Goal: Ask a question

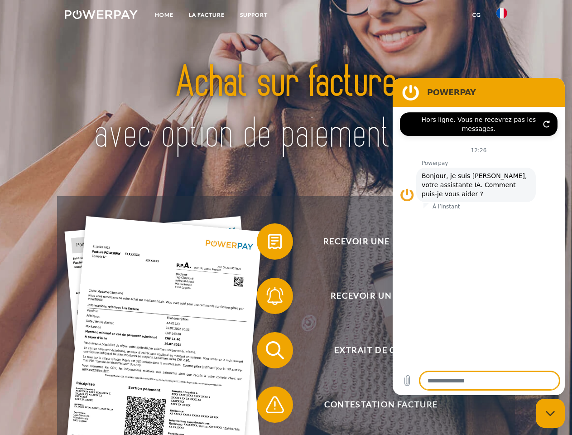
click at [101, 16] on img at bounding box center [101, 14] width 73 height 9
click at [502, 16] on img at bounding box center [501, 13] width 11 height 11
click at [476, 15] on link "CG" at bounding box center [477, 15] width 24 height 16
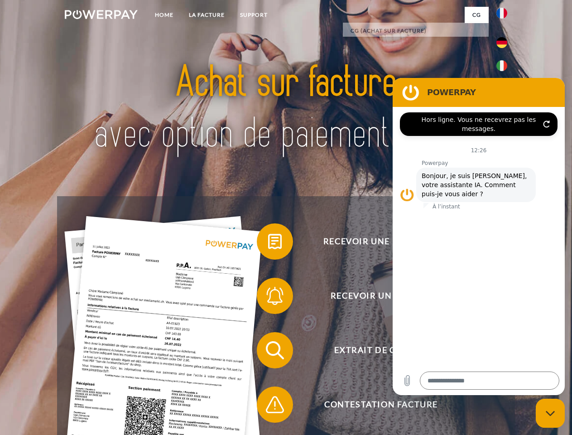
click at [268, 243] on span at bounding box center [261, 241] width 45 height 45
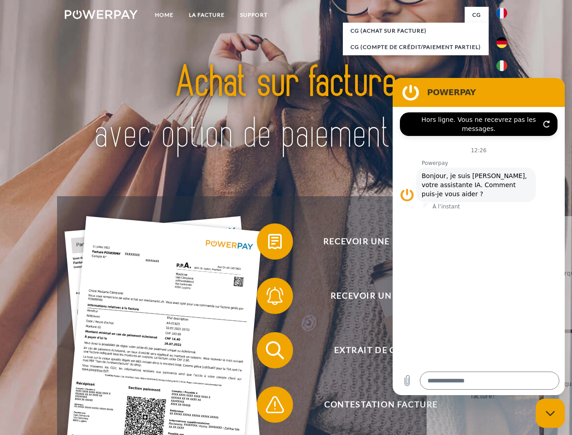
click at [268, 298] on span at bounding box center [261, 295] width 45 height 45
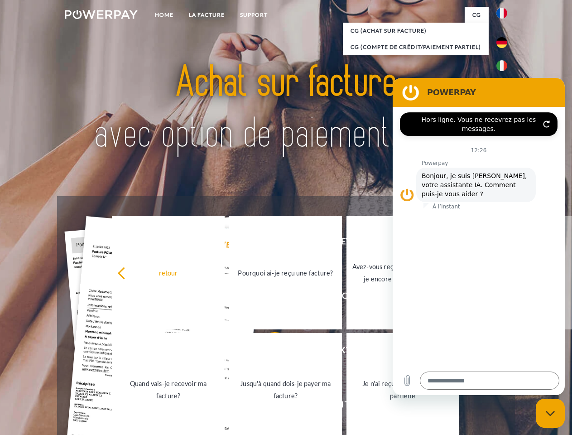
click at [268, 352] on link "Jusqu'à quand dois-je payer ma facture?" at bounding box center [285, 389] width 113 height 113
click at [268, 406] on span at bounding box center [261, 404] width 45 height 45
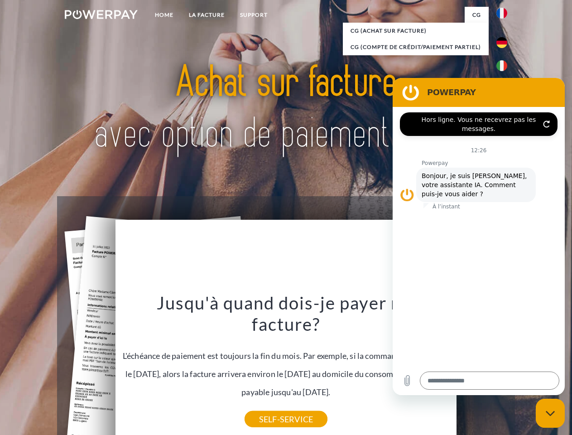
click at [550, 413] on icon "Fermer la fenêtre de messagerie" at bounding box center [551, 413] width 10 height 6
type textarea "*"
